Goal: Find specific page/section: Find specific page/section

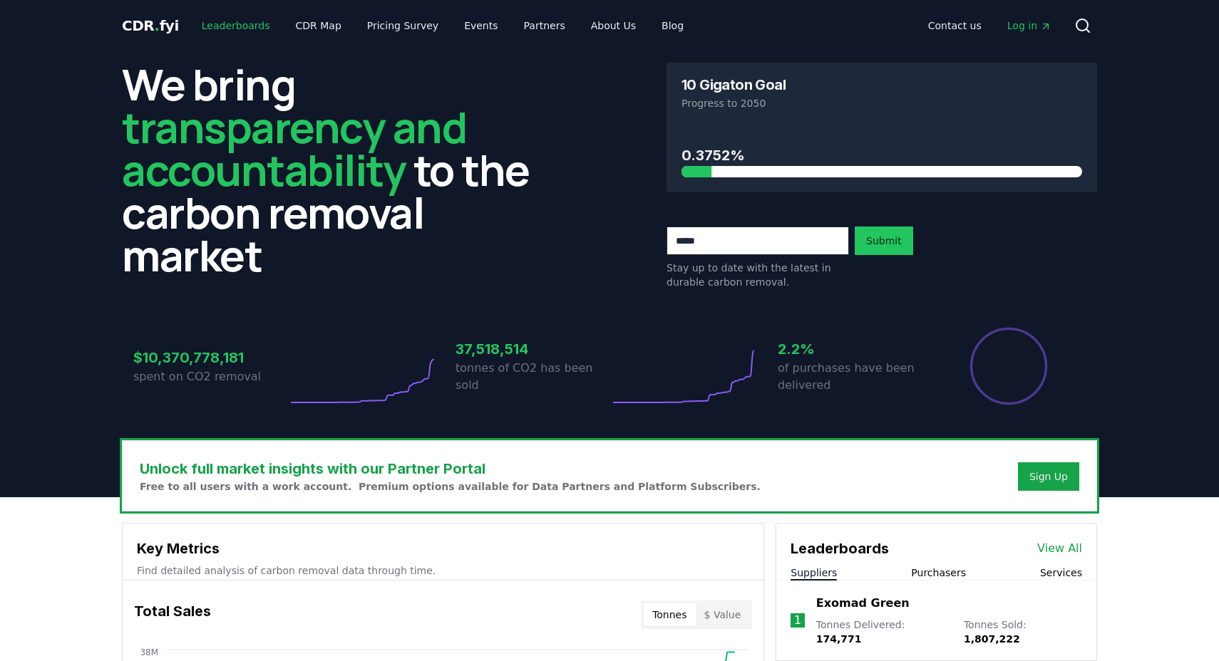
click at [212, 30] on link "Leaderboards" at bounding box center [235, 26] width 91 height 26
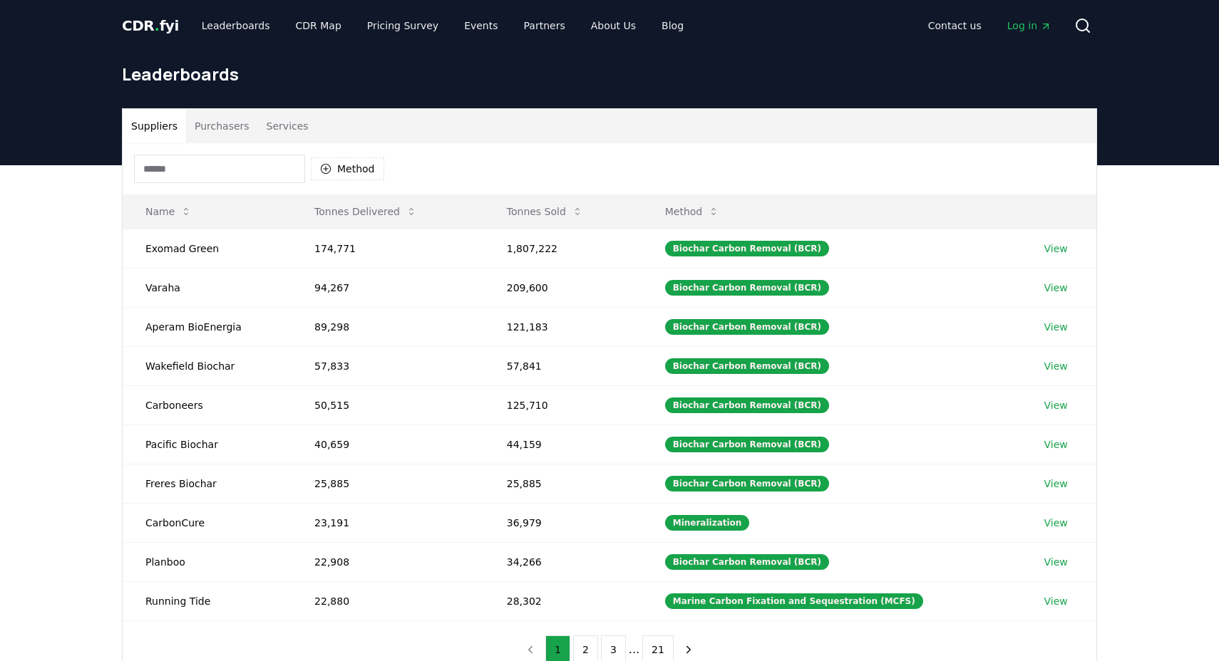
click at [266, 170] on input at bounding box center [219, 169] width 171 height 29
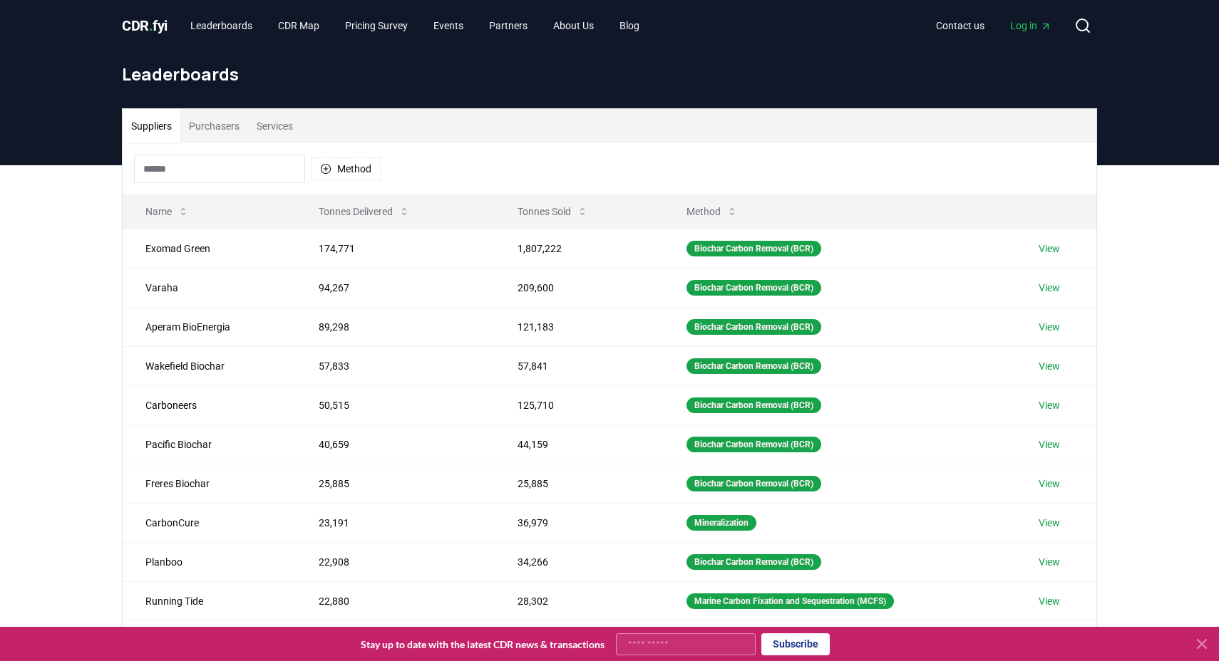
click at [231, 129] on button "Purchasers" at bounding box center [214, 126] width 68 height 34
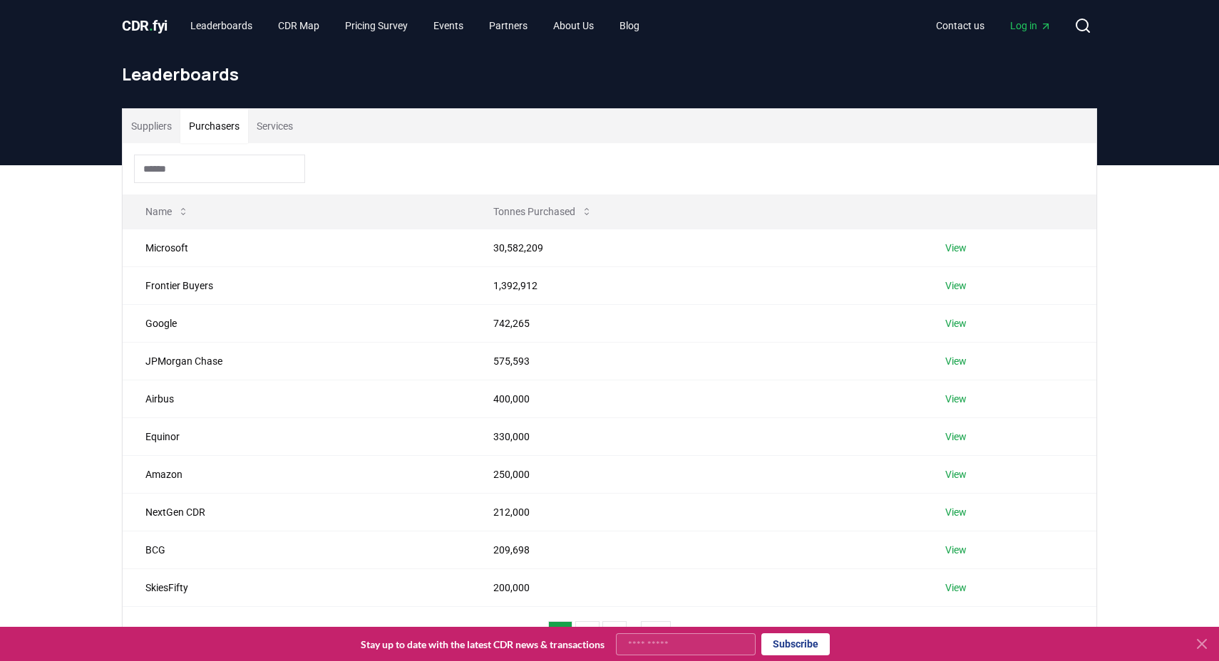
click at [250, 160] on input at bounding box center [219, 169] width 171 height 29
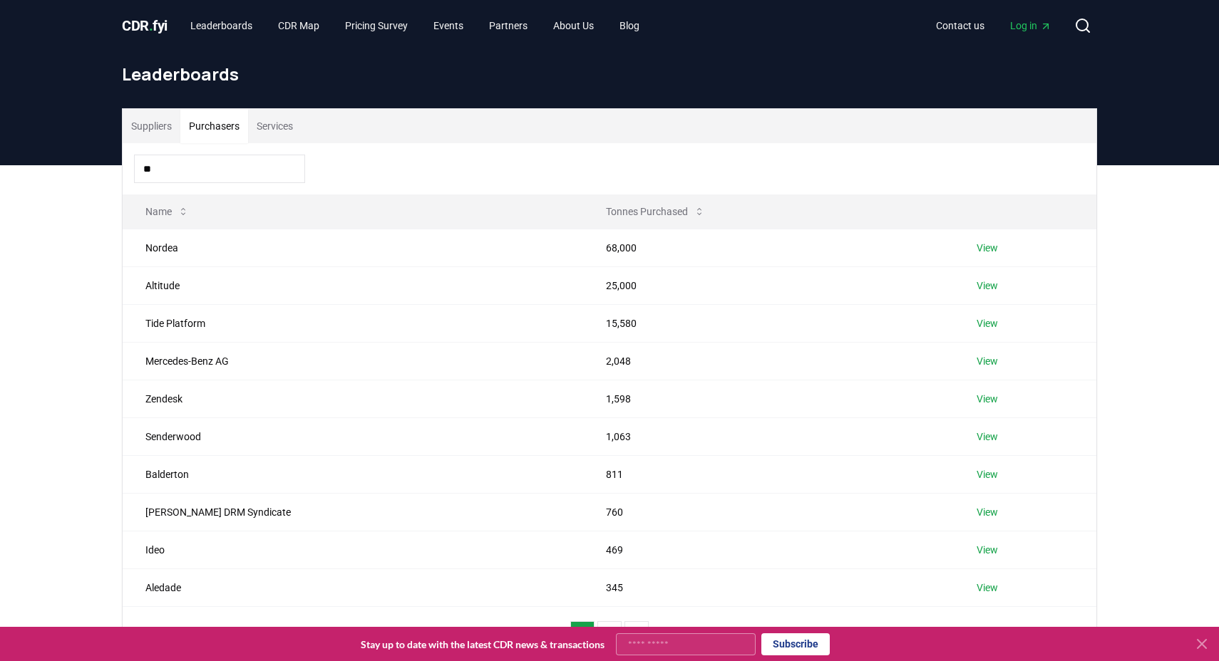
type input "*"
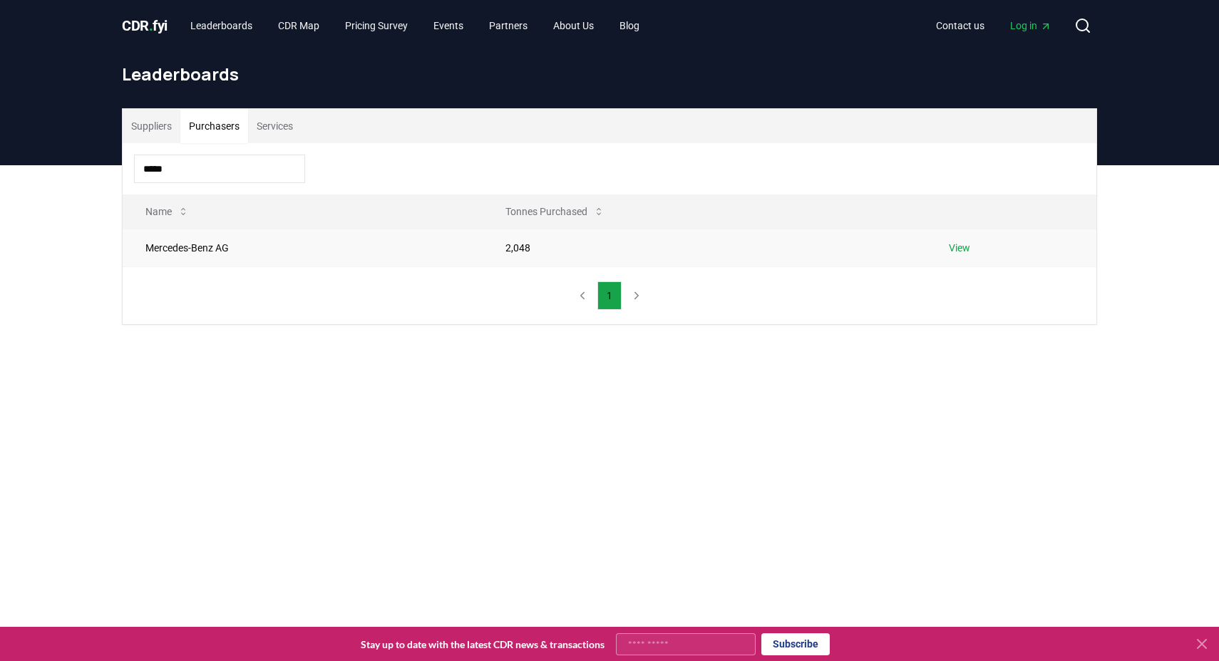
type input "*****"
click at [964, 246] on link "View" at bounding box center [959, 248] width 21 height 14
